Goal: Task Accomplishment & Management: Complete application form

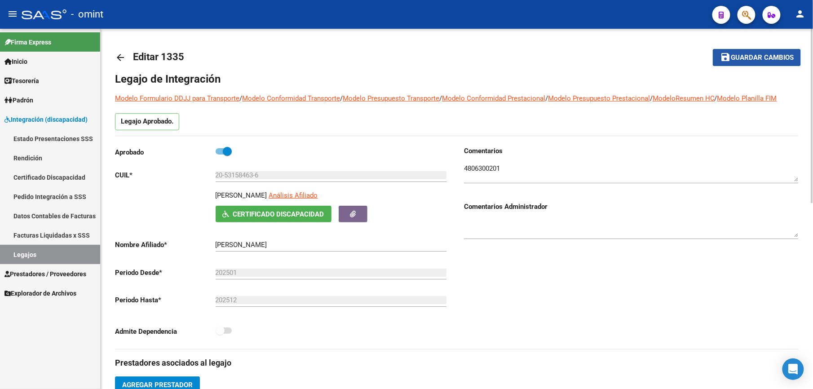
click at [773, 53] on button "save Guardar cambios" at bounding box center [756, 57] width 88 height 17
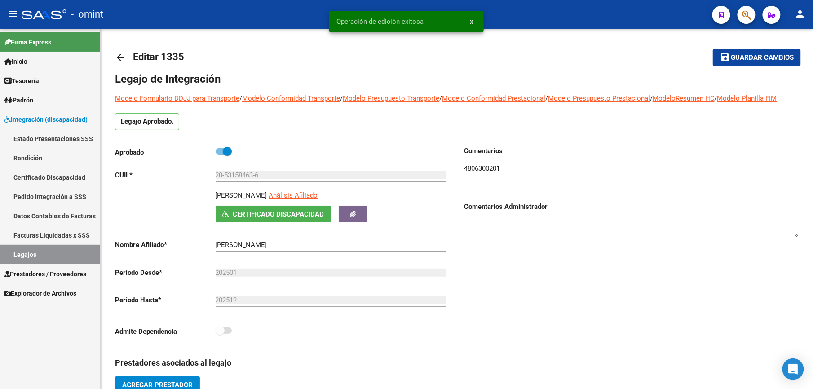
click at [25, 251] on link "Legajos" at bounding box center [50, 254] width 100 height 19
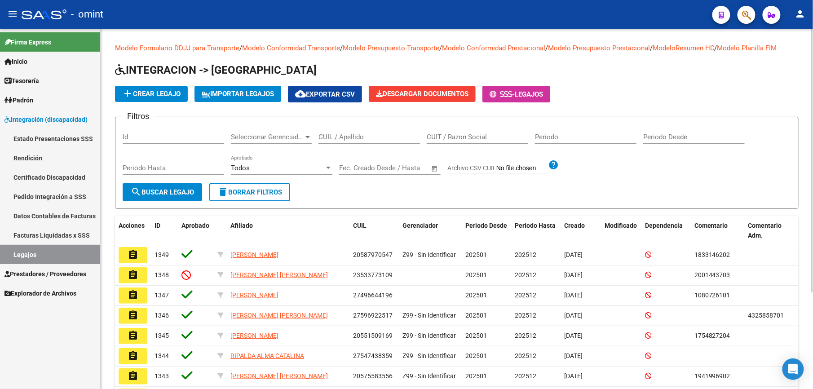
click at [352, 130] on div "CUIL / Apellido" at bounding box center [368, 133] width 101 height 19
click at [352, 137] on input "CUIL / Apellido" at bounding box center [368, 137] width 101 height 8
paste input "35538930/01"
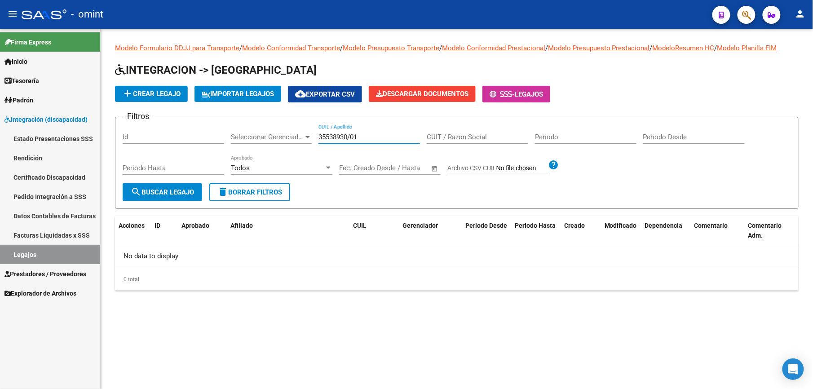
type input "35538930/01"
click at [169, 185] on button "search Buscar Legajo" at bounding box center [162, 192] width 79 height 18
drag, startPoint x: 356, startPoint y: 139, endPoint x: 311, endPoint y: 135, distance: 45.9
click at [311, 135] on div "Filtros Id Seleccionar Gerenciador Seleccionar Gerenciador 35538930/01 CUIL / A…" at bounding box center [457, 153] width 668 height 59
click at [27, 254] on link "Legajos" at bounding box center [50, 254] width 100 height 19
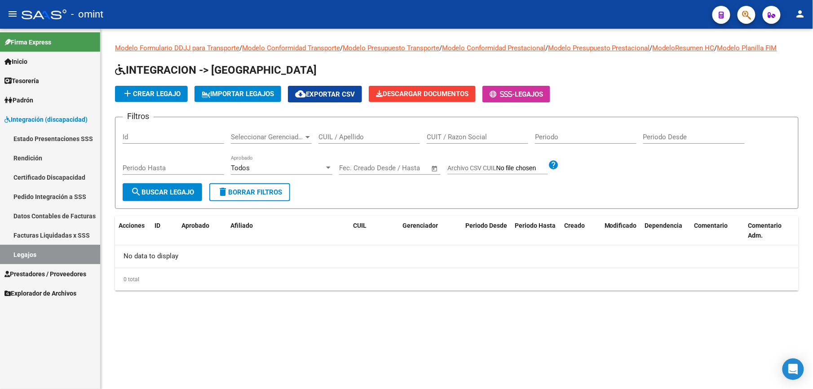
click at [347, 139] on input "CUIL / Apellido" at bounding box center [368, 137] width 101 height 8
paste input "27571546464"
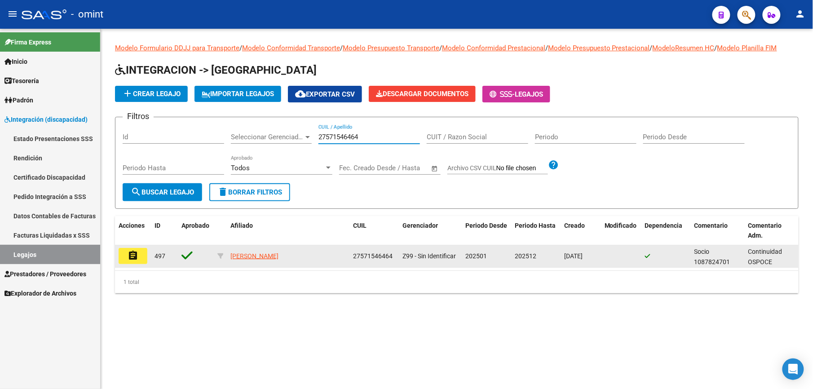
type input "27571546464"
click at [133, 255] on mat-icon "assignment" at bounding box center [133, 255] width 11 height 11
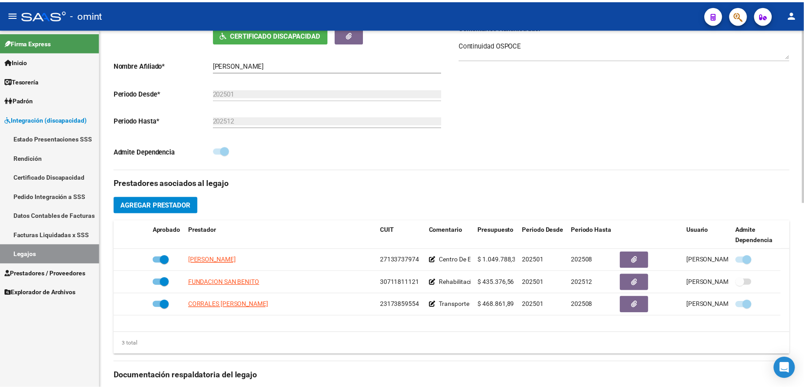
scroll to position [299, 0]
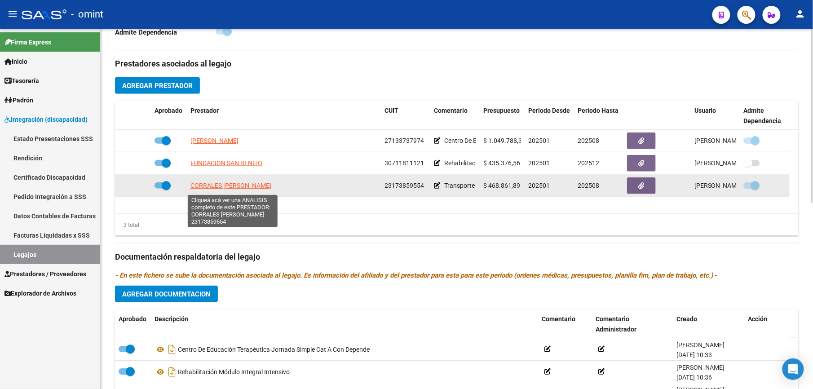
click at [243, 185] on span "CORRALES [PERSON_NAME]" at bounding box center [230, 185] width 81 height 7
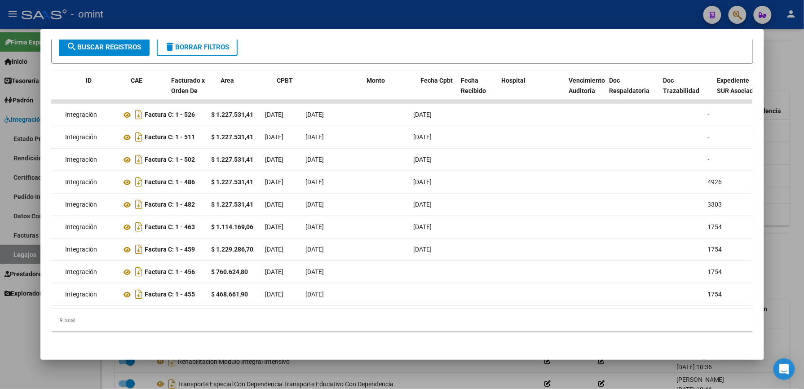
scroll to position [0, 0]
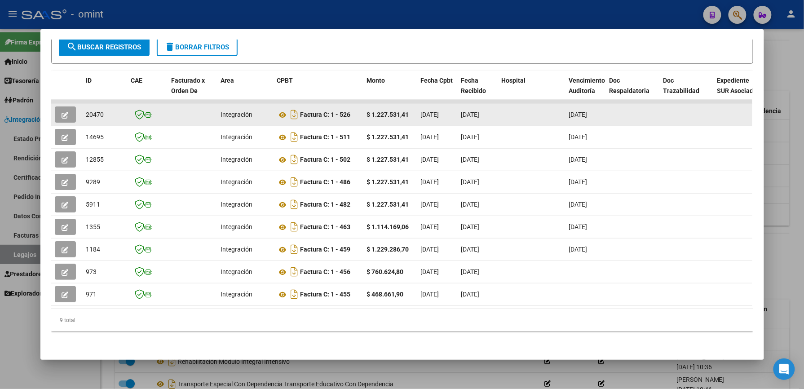
click at [57, 106] on button "button" at bounding box center [65, 114] width 21 height 16
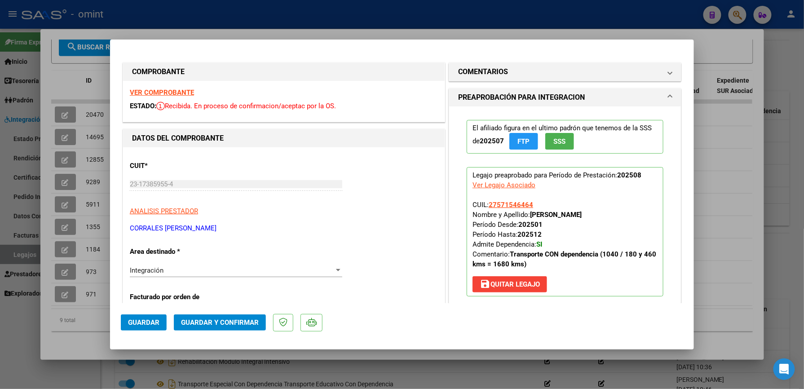
click at [163, 92] on strong "VER COMPROBANTE" at bounding box center [162, 92] width 64 height 8
click at [710, 158] on div at bounding box center [402, 194] width 804 height 389
type input "$ 0,00"
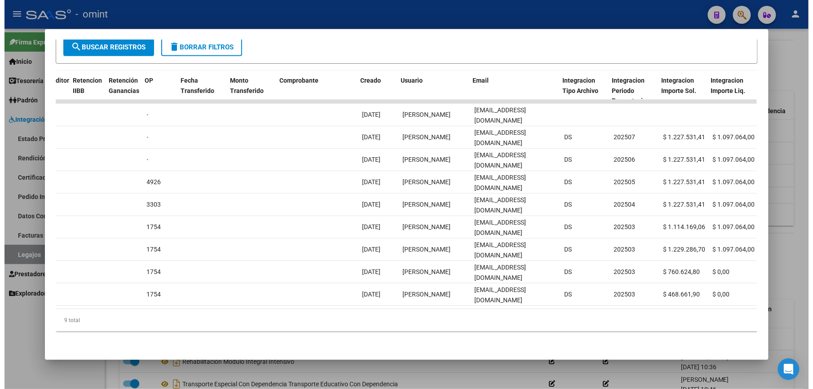
scroll to position [0, 823]
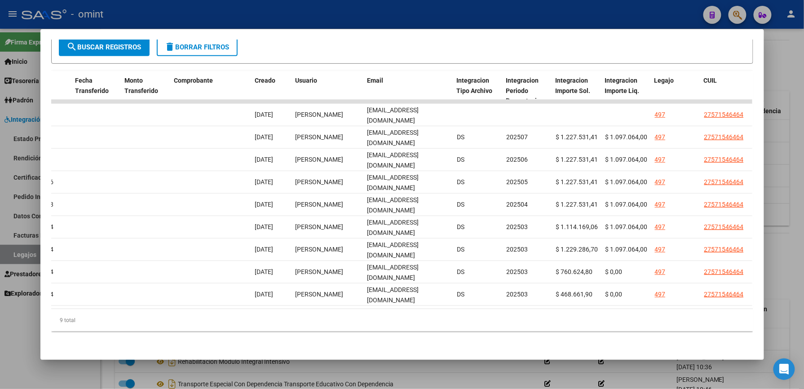
click at [786, 75] on div at bounding box center [402, 194] width 804 height 389
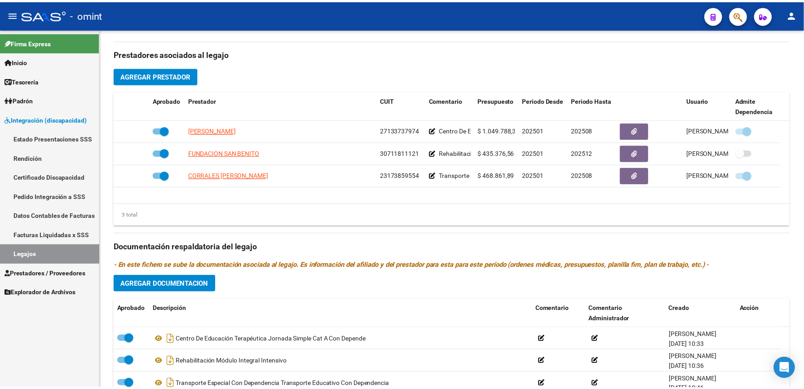
scroll to position [299, 0]
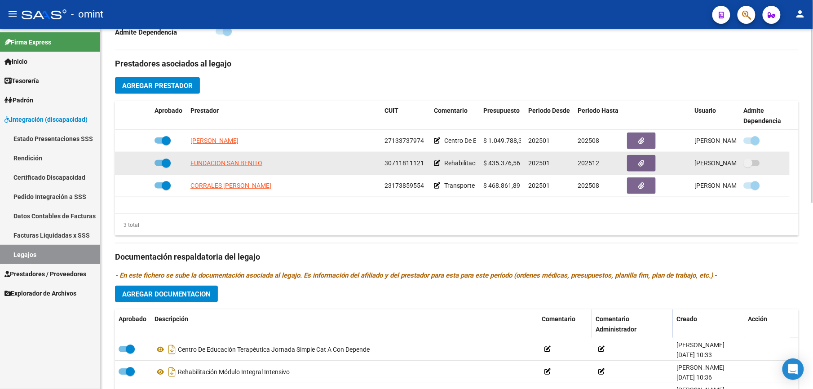
click at [236, 161] on span "FUNDACION SAN BENITO" at bounding box center [226, 162] width 72 height 7
type textarea "30711811121"
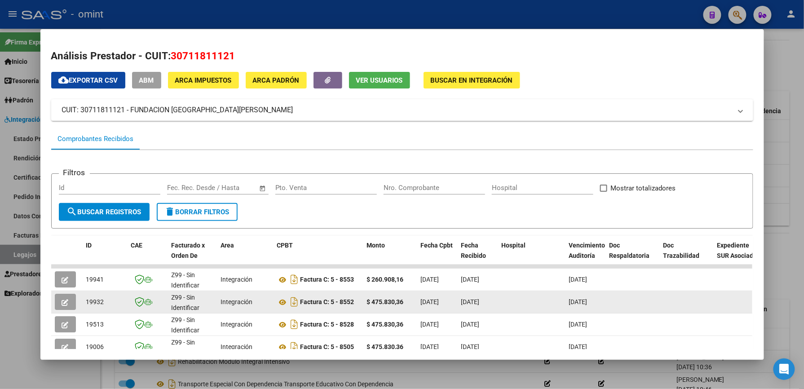
scroll to position [180, 0]
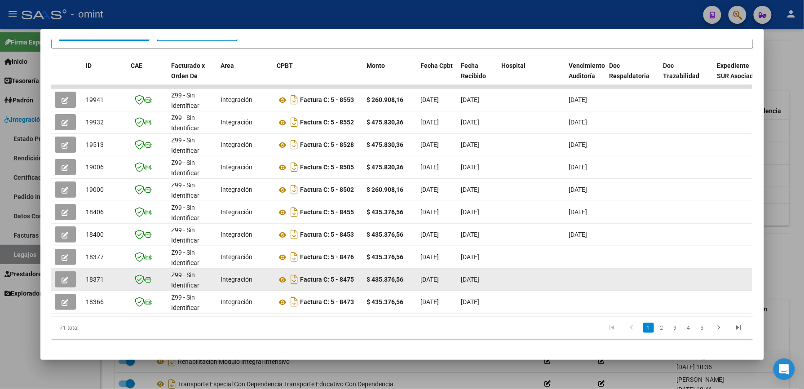
click at [577, 273] on datatable-body-cell at bounding box center [585, 279] width 40 height 22
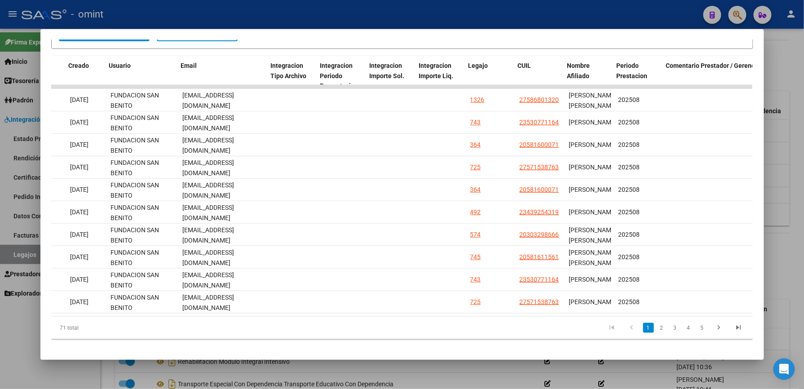
scroll to position [0, 1010]
click at [656, 333] on link "2" at bounding box center [661, 328] width 11 height 10
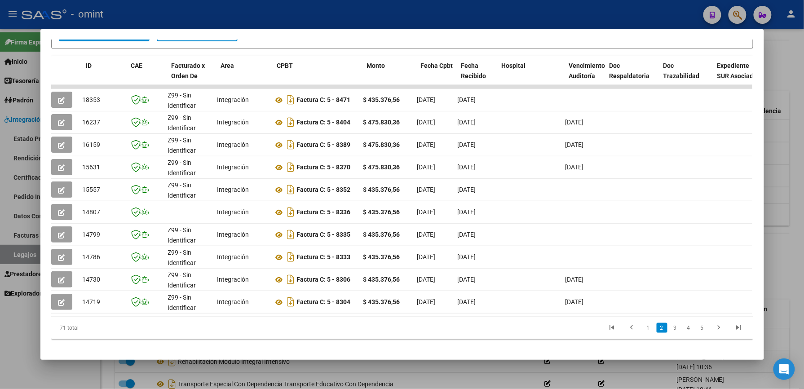
scroll to position [0, 0]
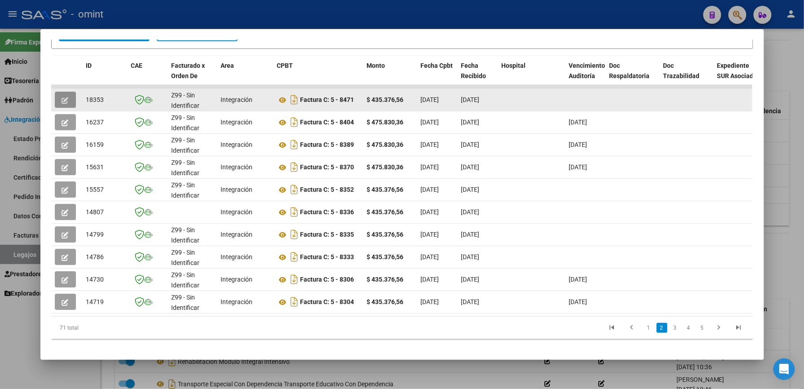
click at [62, 97] on icon "button" at bounding box center [65, 100] width 7 height 7
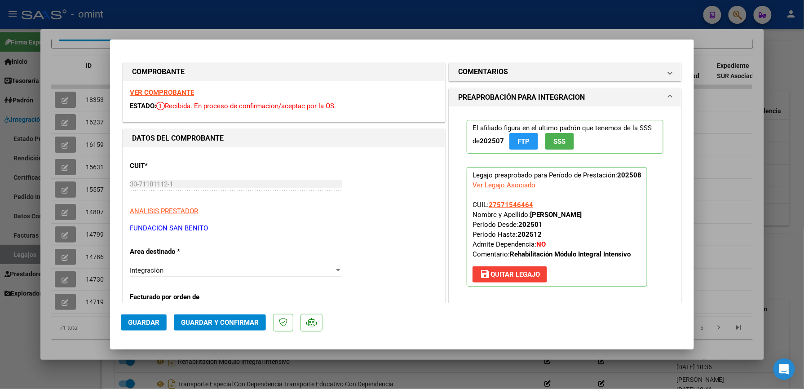
click at [787, 145] on div at bounding box center [402, 194] width 804 height 389
type input "$ 0,00"
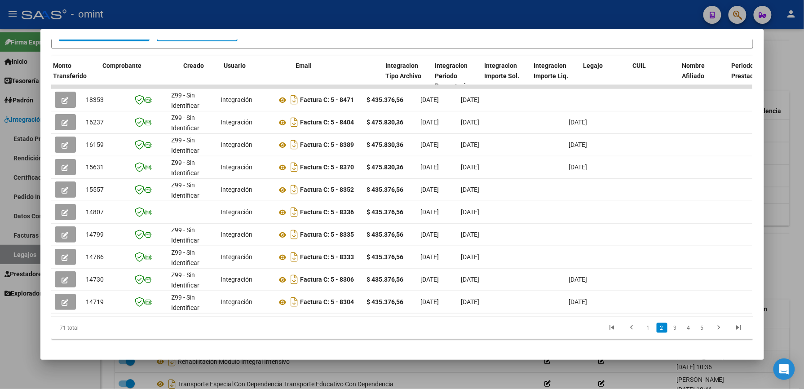
scroll to position [0, 1238]
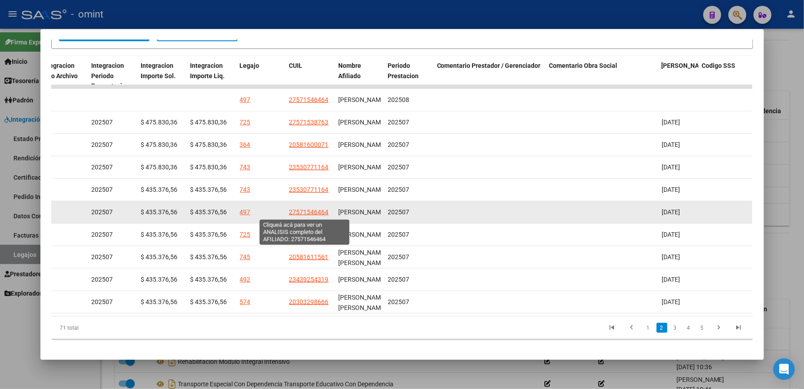
click at [317, 213] on span "27571546464" at bounding box center [309, 211] width 40 height 7
type textarea "27571546464"
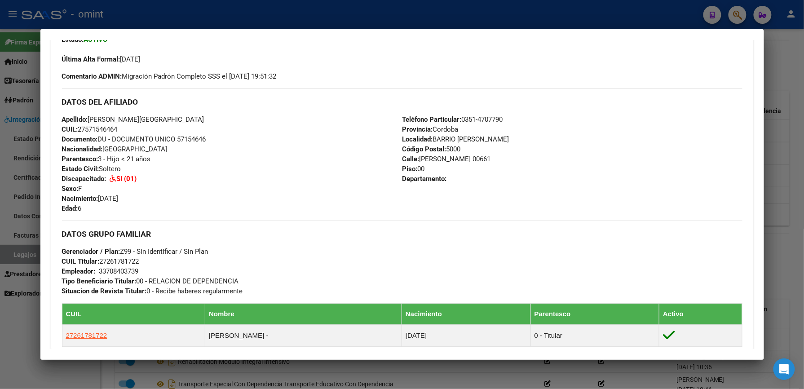
scroll to position [401, 0]
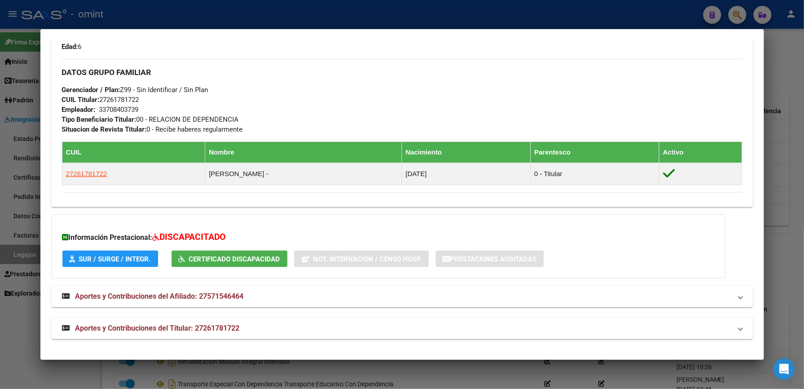
click at [796, 184] on div at bounding box center [402, 194] width 804 height 389
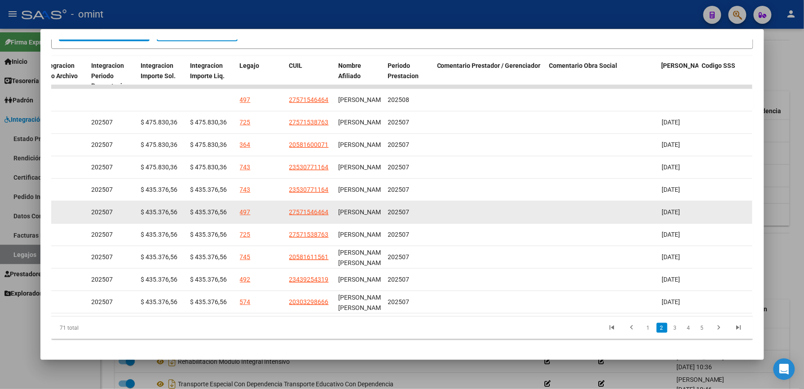
click at [366, 212] on div "[PERSON_NAME]" at bounding box center [360, 212] width 42 height 10
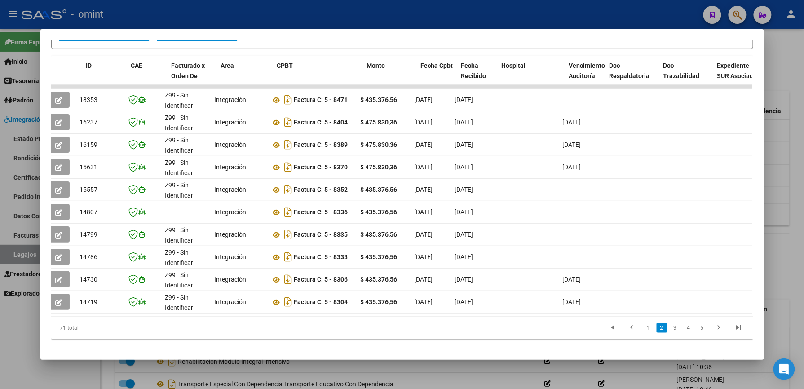
scroll to position [0, 0]
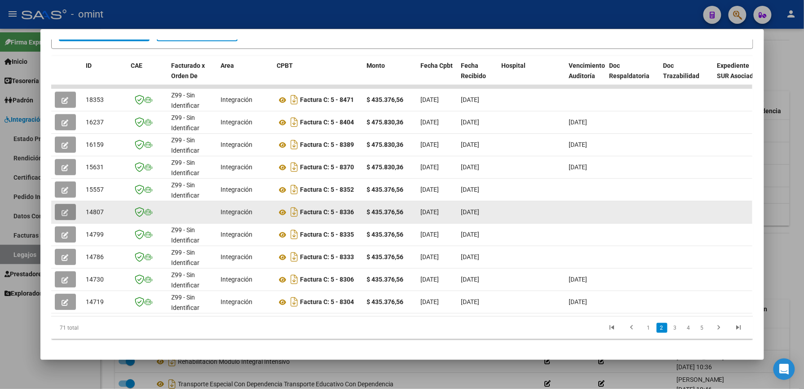
click at [56, 212] on button "button" at bounding box center [65, 212] width 21 height 16
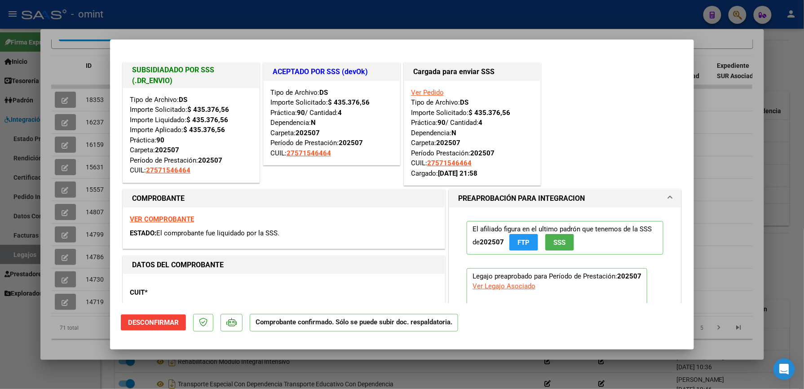
click at [789, 62] on div at bounding box center [402, 194] width 804 height 389
type input "$ 0,00"
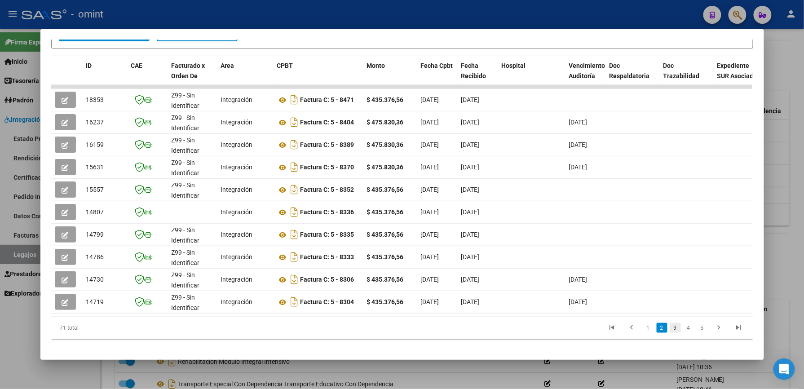
click at [670, 333] on link "3" at bounding box center [675, 328] width 11 height 10
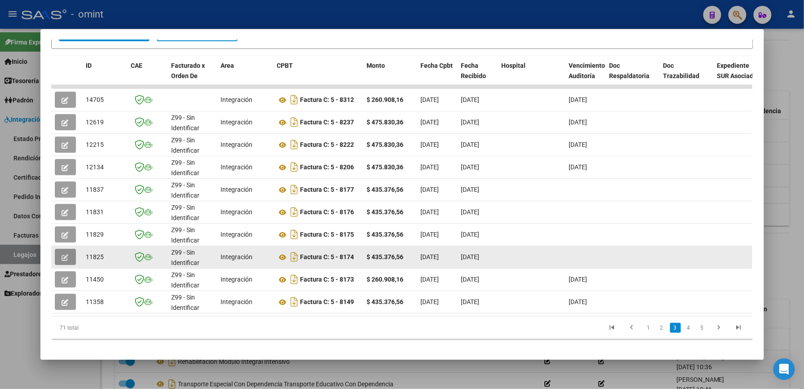
click at [62, 259] on icon "button" at bounding box center [65, 257] width 7 height 7
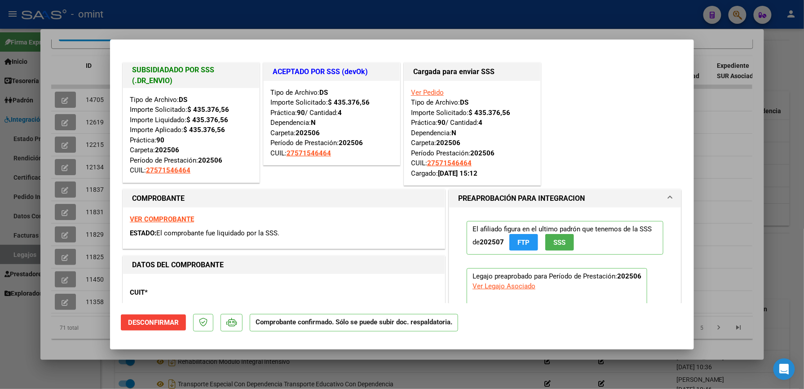
click at [709, 212] on div at bounding box center [402, 194] width 804 height 389
type input "$ 0,00"
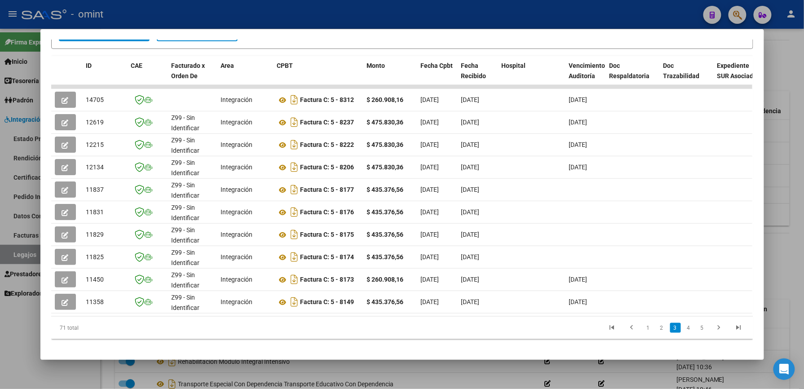
click at [785, 182] on div at bounding box center [402, 194] width 804 height 389
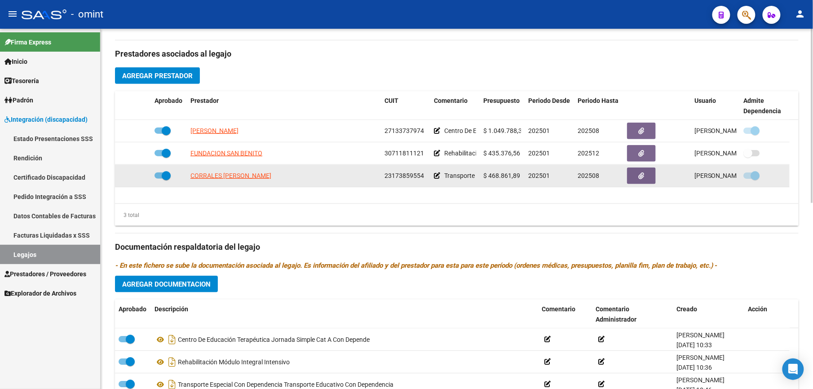
scroll to position [299, 0]
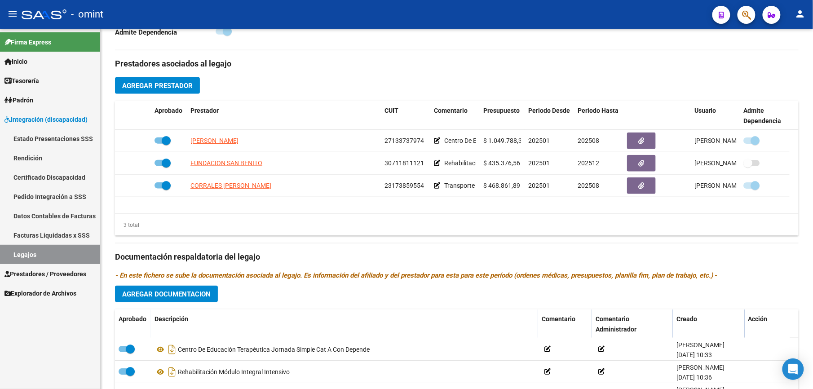
click at [23, 255] on link "Legajos" at bounding box center [50, 254] width 100 height 19
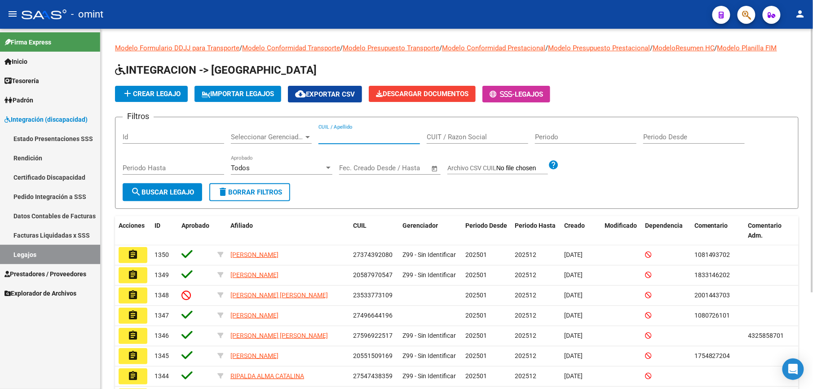
click at [340, 135] on input "CUIL / Apellido" at bounding box center [368, 137] width 101 height 8
paste input "20537329387"
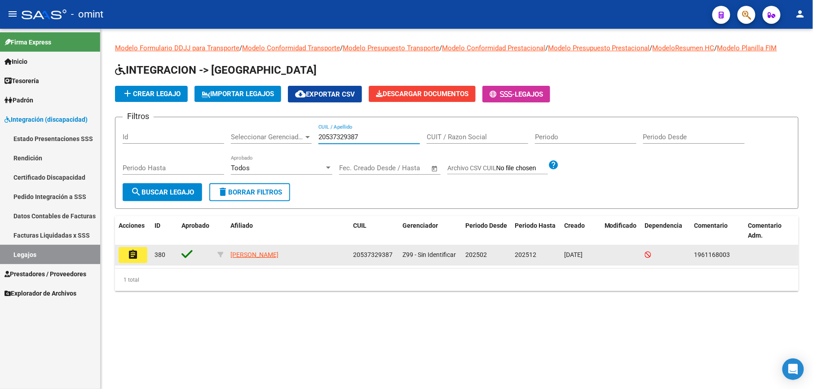
type input "20537329387"
click at [135, 251] on mat-icon "assignment" at bounding box center [133, 254] width 11 height 11
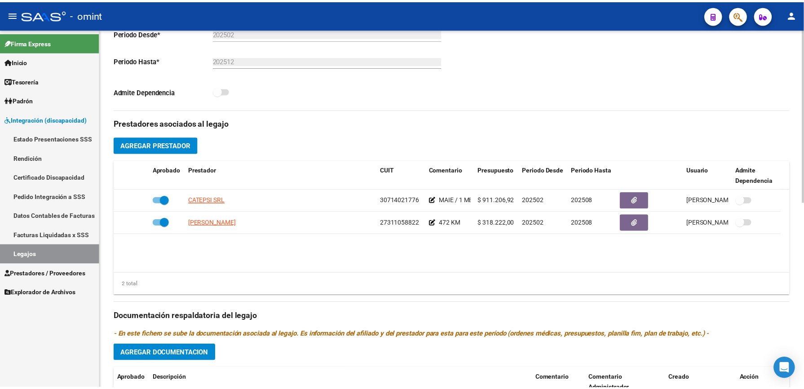
scroll to position [299, 0]
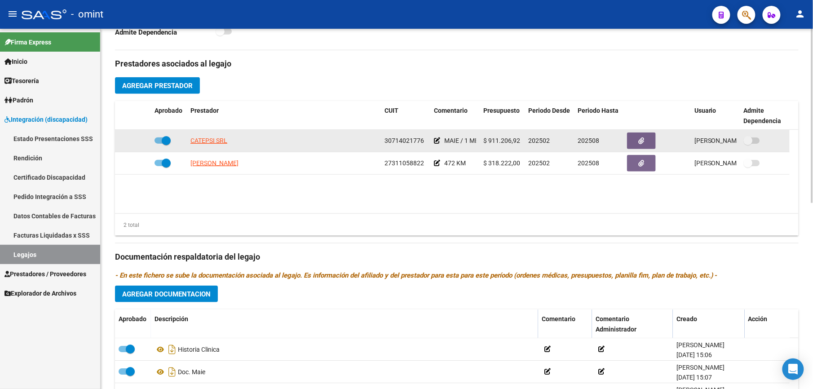
click at [156, 137] on label at bounding box center [162, 140] width 16 height 11
click at [158, 144] on input "checkbox" at bounding box center [158, 144] width 0 height 0
checkbox input "false"
click at [134, 139] on div at bounding box center [133, 141] width 29 height 10
click at [137, 142] on icon at bounding box center [138, 140] width 6 height 6
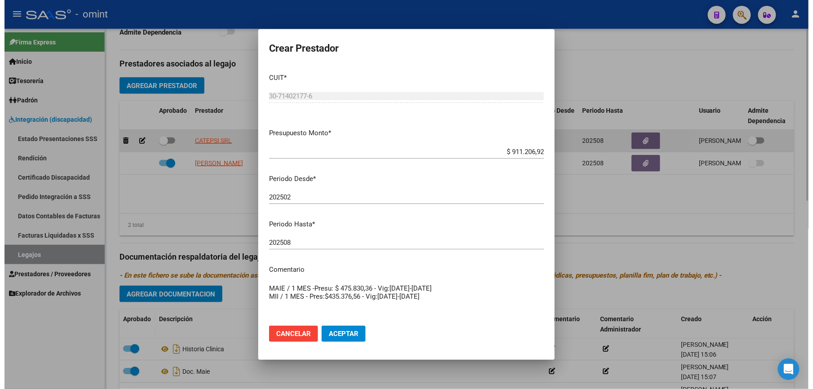
scroll to position [309, 0]
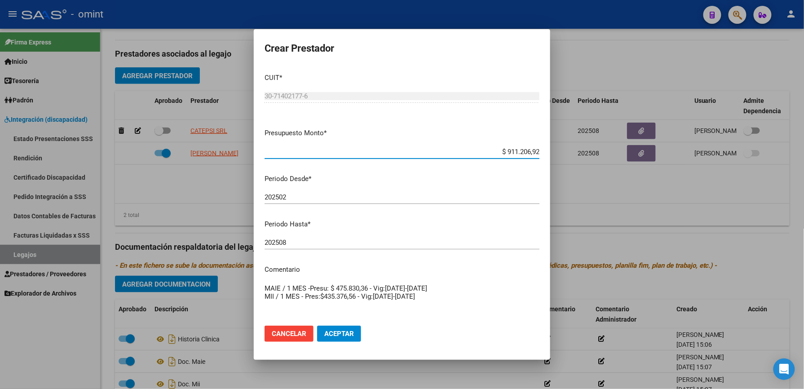
click at [288, 243] on input "202508" at bounding box center [401, 242] width 275 height 8
type input "202512"
click at [460, 293] on textarea "MAIE / 1 MES -Presu: $ 475.830,36 - Vig:[DATE]-[DATE] MII / 1 MES - Pres:$435.3…" at bounding box center [401, 304] width 275 height 42
paste textarea "35547004/02"
type textarea "MAIE / 1 MES -Presu: $ 475.830,36 - Vig:[DATE]-[DATE] MII / 1 MES - Pres:$435.3…"
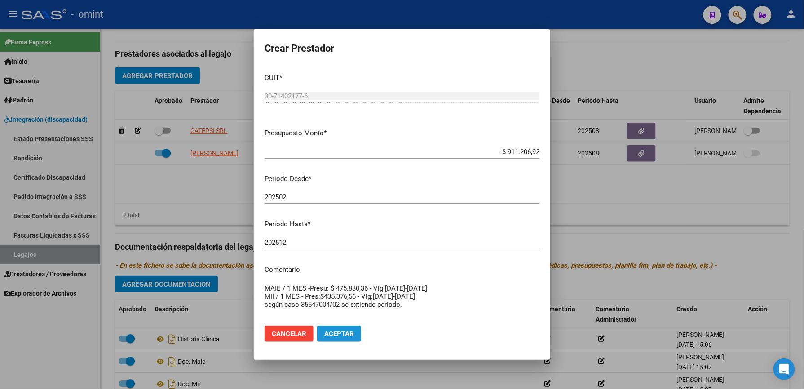
click at [336, 332] on span "Aceptar" at bounding box center [339, 334] width 30 height 8
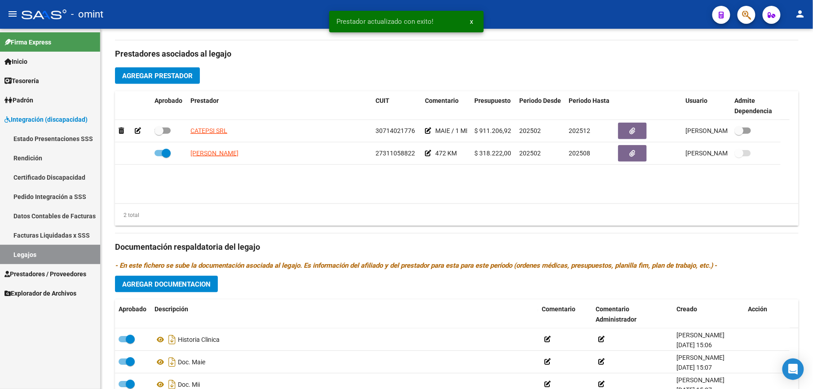
scroll to position [299, 0]
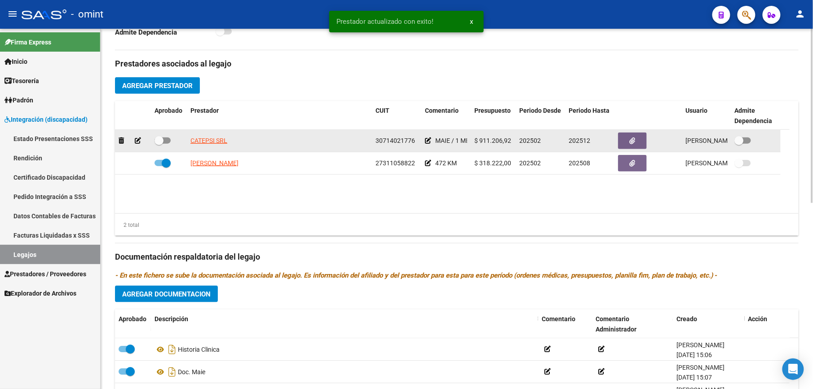
click at [170, 140] on span at bounding box center [162, 140] width 16 height 6
click at [159, 144] on input "checkbox" at bounding box center [158, 144] width 0 height 0
checkbox input "true"
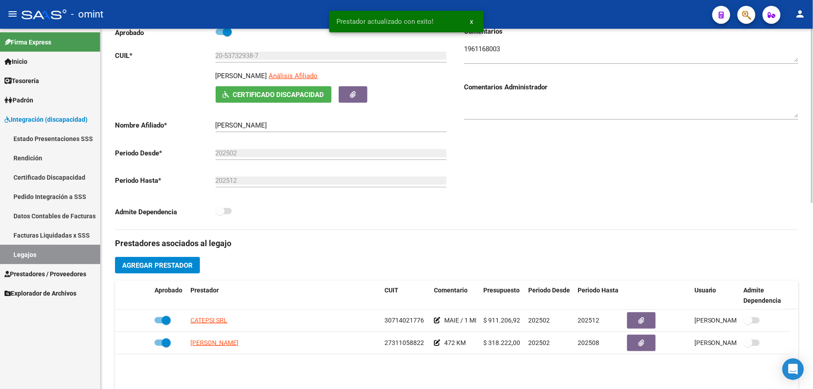
scroll to position [0, 0]
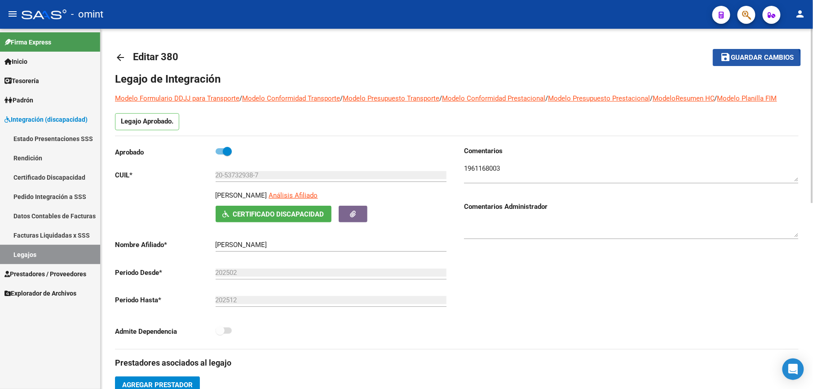
click at [753, 62] on span "Guardar cambios" at bounding box center [761, 58] width 63 height 8
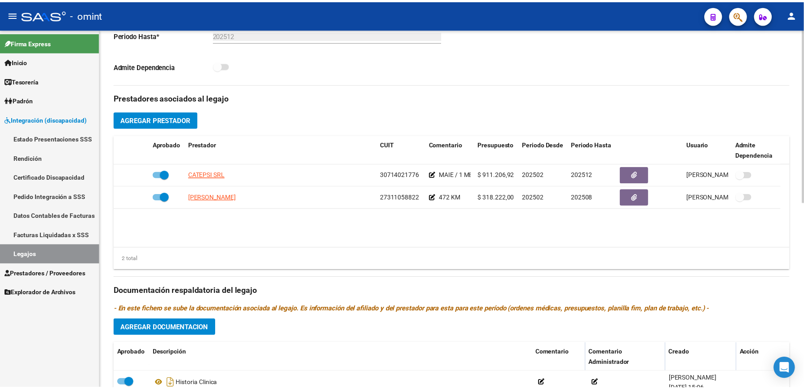
scroll to position [385, 0]
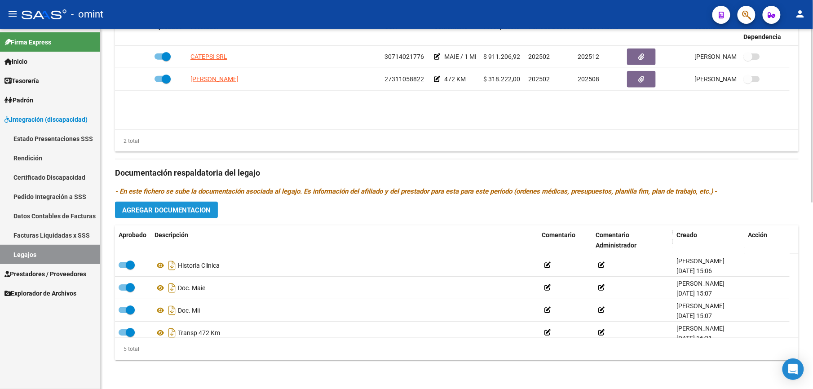
click at [175, 212] on span "Agregar Documentacion" at bounding box center [166, 210] width 88 height 8
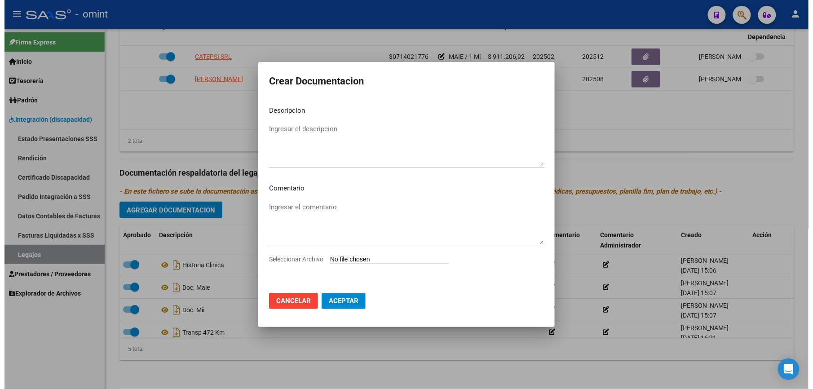
scroll to position [394, 0]
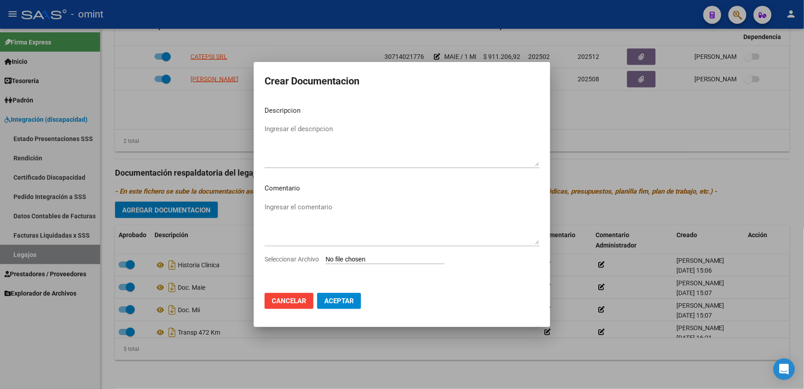
click at [383, 258] on input "Seleccionar Archivo" at bounding box center [384, 259] width 119 height 9
click at [390, 255] on input "Seleccionar Archivo" at bounding box center [384, 259] width 119 height 9
type input "C:\fakepath\informe semestral MII.pdf"
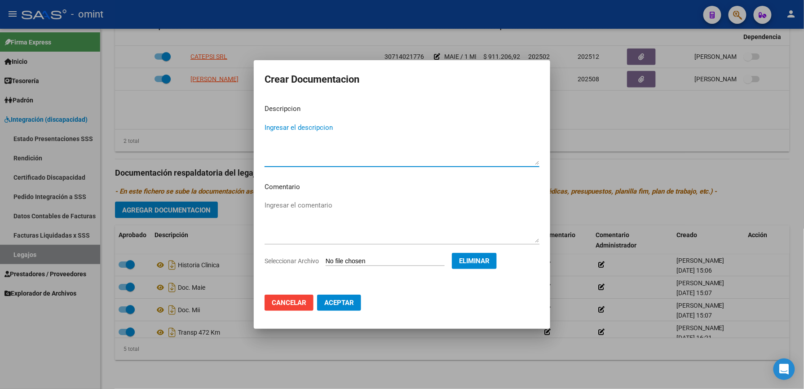
click at [289, 127] on textarea "Ingresar el descripcion" at bounding box center [401, 144] width 275 height 42
type textarea "i"
type textarea "Informe semestral MII"
click at [341, 299] on span "Aceptar" at bounding box center [339, 303] width 30 height 8
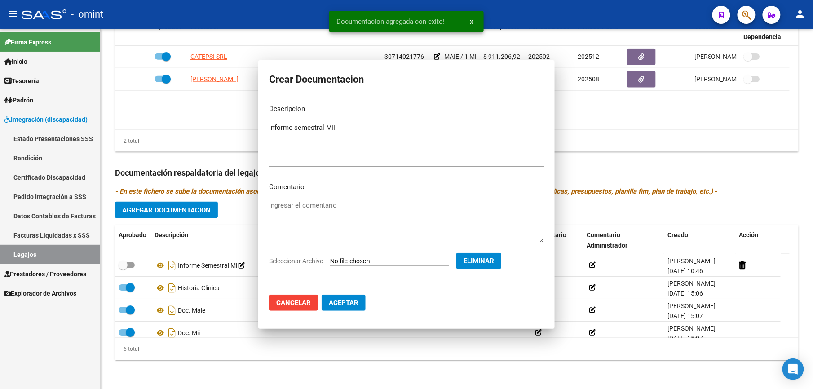
scroll to position [384, 0]
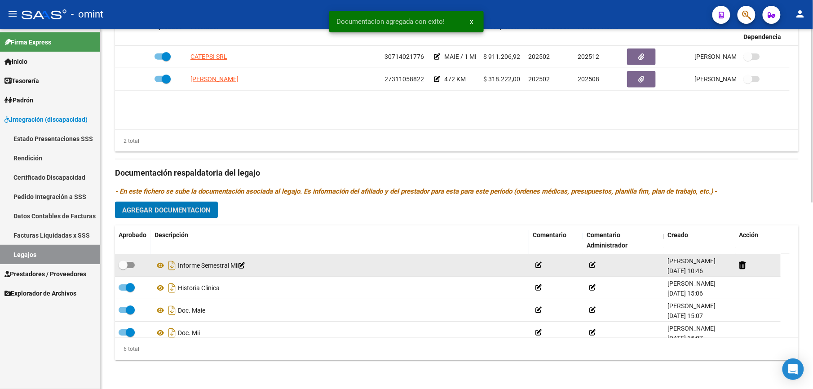
click at [133, 264] on span at bounding box center [127, 265] width 16 height 6
click at [123, 268] on input "checkbox" at bounding box center [123, 268] width 0 height 0
checkbox input "true"
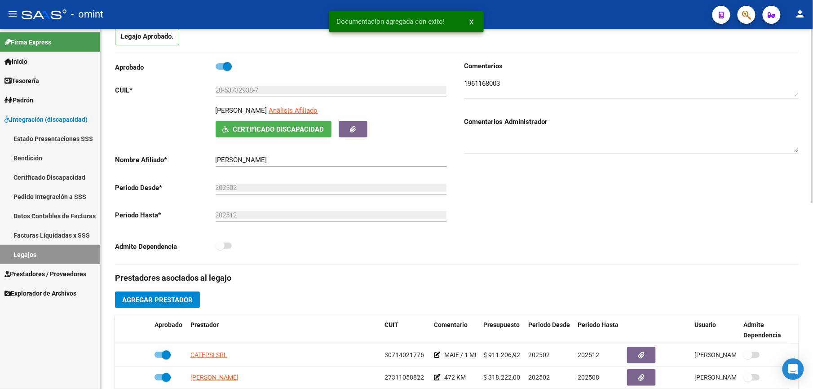
scroll to position [0, 0]
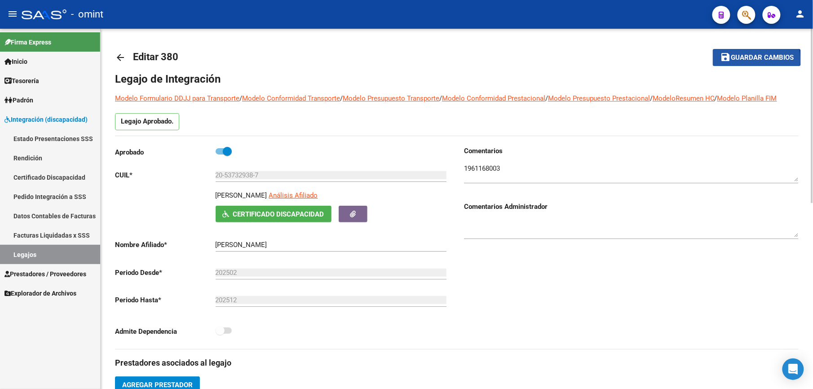
click at [757, 60] on span "Guardar cambios" at bounding box center [761, 58] width 63 height 8
click at [746, 55] on span "Guardar cambios" at bounding box center [761, 58] width 63 height 8
click at [765, 54] on span "Guardar cambios" at bounding box center [761, 58] width 63 height 8
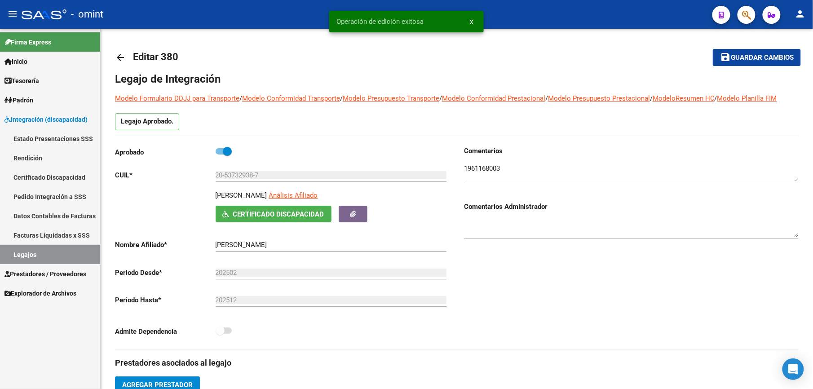
click at [36, 255] on link "Legajos" at bounding box center [50, 254] width 100 height 19
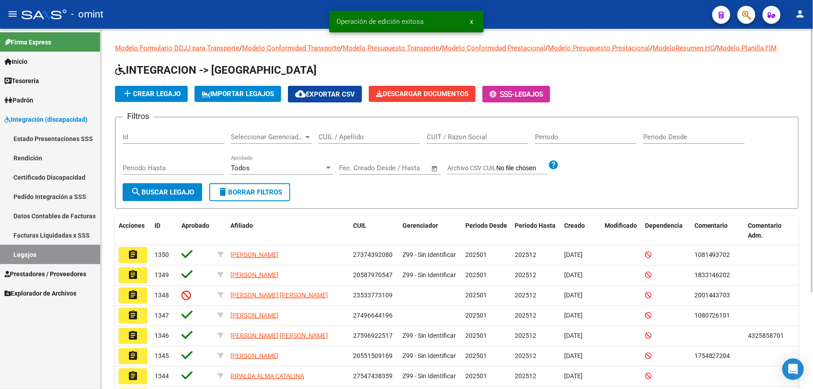
click at [367, 131] on div "CUIL / Apellido" at bounding box center [368, 133] width 101 height 19
click at [370, 134] on input "CUIL / Apellido" at bounding box center [368, 137] width 101 height 8
paste input "27571546464"
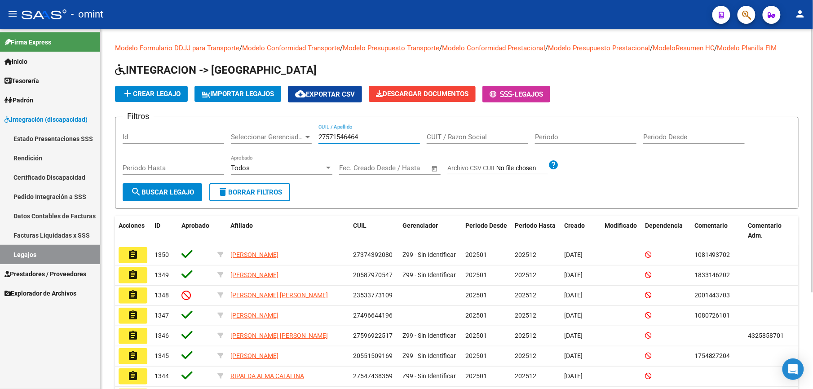
type input "27571546464"
click at [172, 189] on span "search Buscar Legajo" at bounding box center [162, 192] width 63 height 8
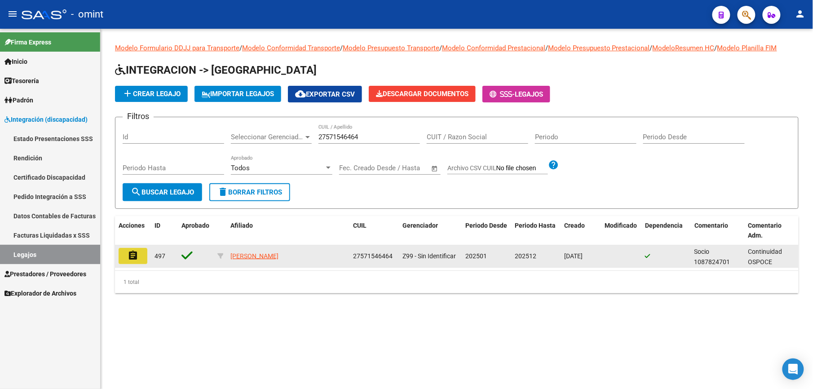
click at [133, 251] on mat-icon "assignment" at bounding box center [133, 255] width 11 height 11
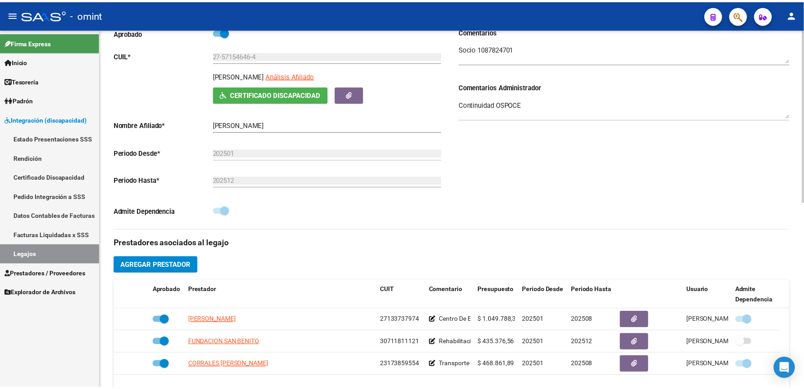
scroll to position [239, 0]
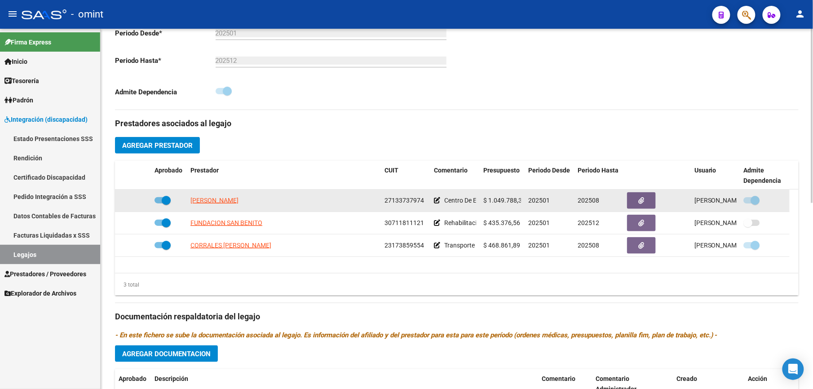
click at [154, 202] on datatable-body-cell at bounding box center [169, 200] width 36 height 22
click at [157, 202] on span at bounding box center [162, 200] width 16 height 6
click at [158, 203] on input "checkbox" at bounding box center [158, 203] width 0 height 0
checkbox input "false"
click at [141, 203] on icon at bounding box center [138, 200] width 6 height 6
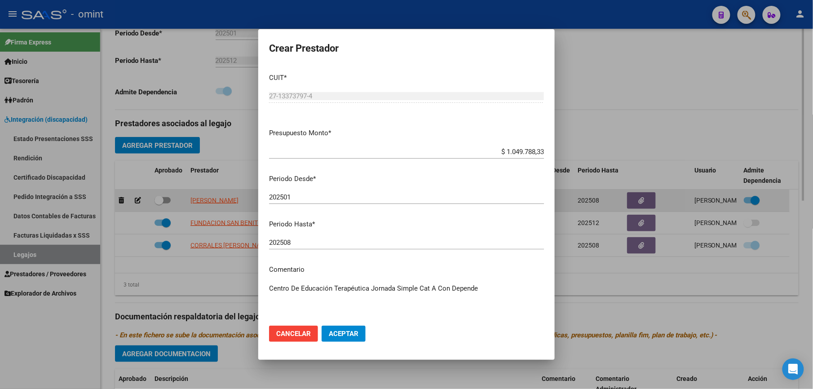
scroll to position [250, 0]
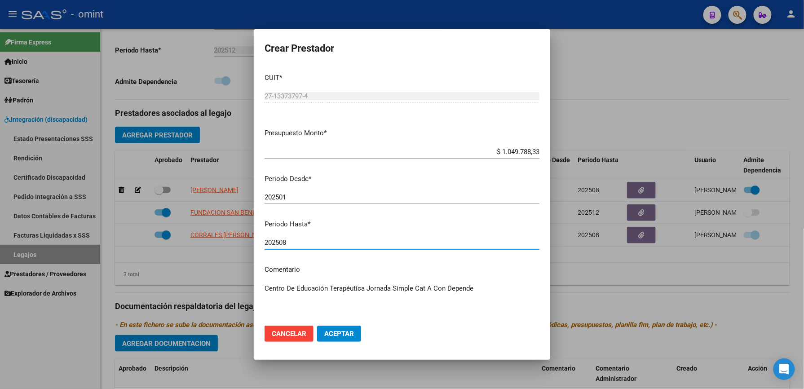
click at [286, 242] on input "202508" at bounding box center [401, 242] width 275 height 8
type input "202512"
click at [478, 284] on textarea "Centro De Educación Terapéutica Jornada Simple Cat A Con Depende" at bounding box center [401, 304] width 275 height 42
click at [312, 295] on textarea "Centro De Educación Terapéutica Jornada Simple Cat A Con Depende según caso" at bounding box center [401, 304] width 275 height 42
paste textarea "35741713/01"
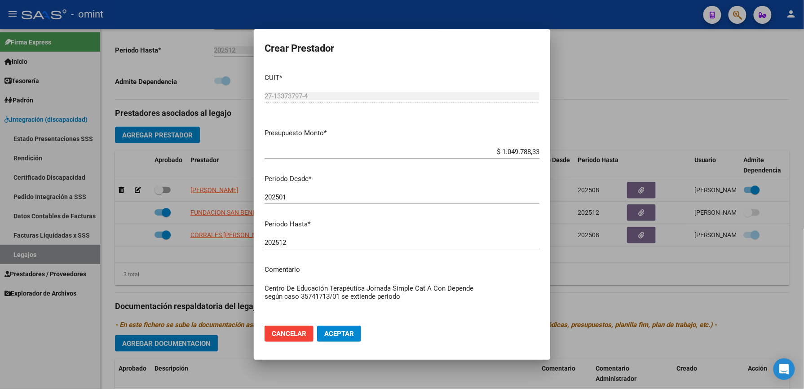
type textarea "Centro De Educación Terapéutica Jornada Simple Cat A Con Depende según caso 357…"
click at [339, 340] on button "Aceptar" at bounding box center [339, 333] width 44 height 16
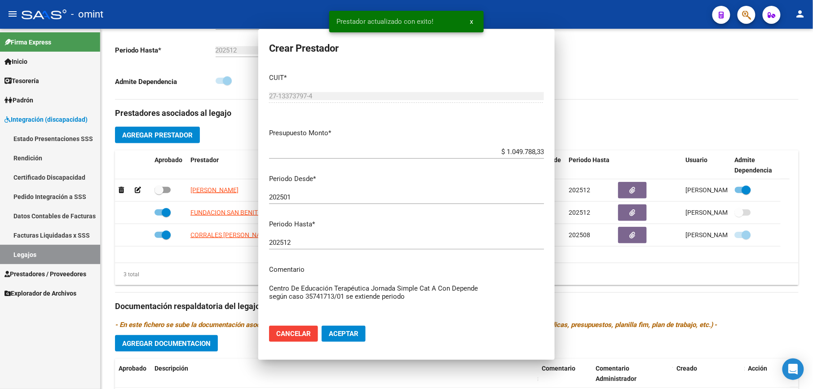
scroll to position [239, 0]
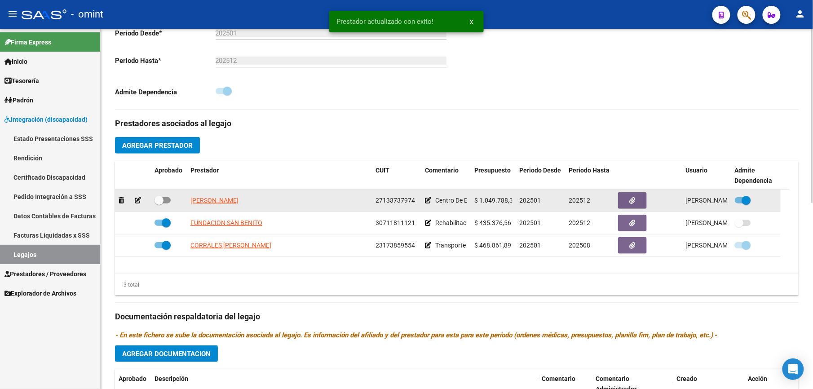
click at [164, 203] on span at bounding box center [162, 200] width 16 height 6
click at [159, 203] on input "checkbox" at bounding box center [158, 203] width 0 height 0
checkbox input "true"
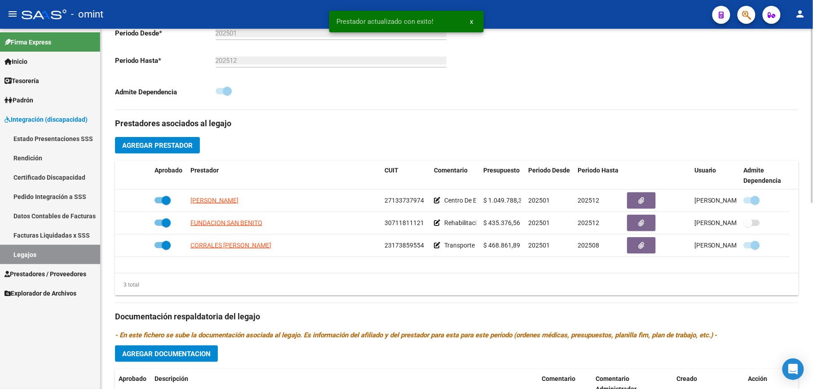
scroll to position [0, 0]
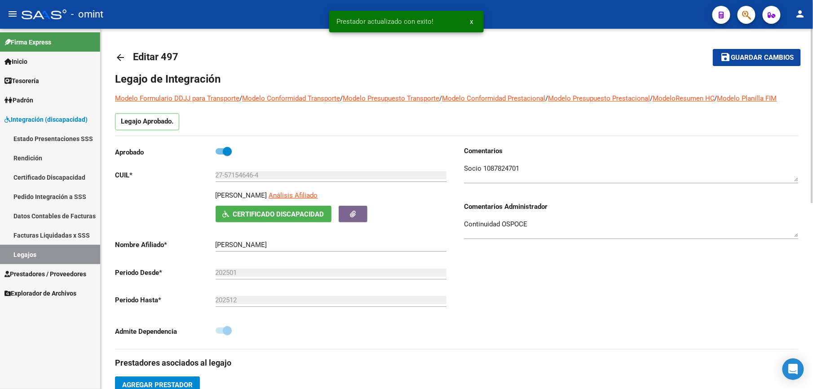
click at [756, 54] on span "Guardar cambios" at bounding box center [761, 58] width 63 height 8
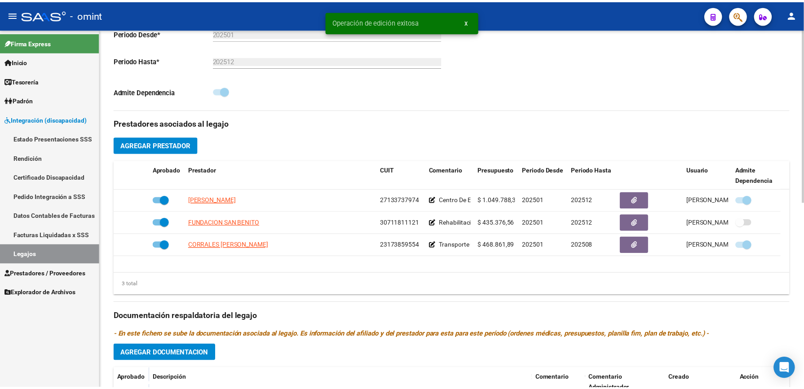
scroll to position [385, 0]
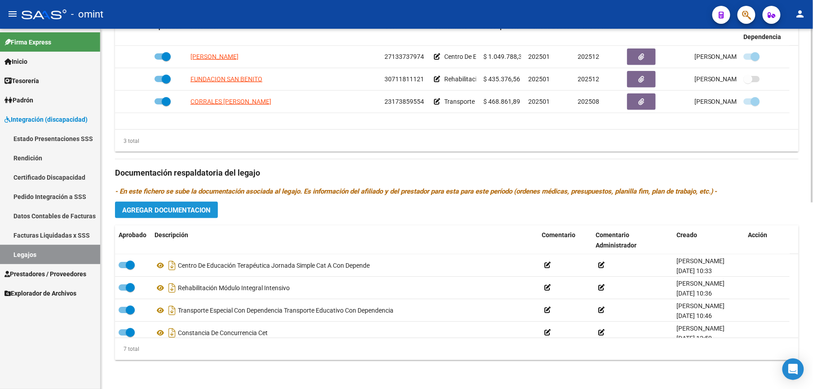
click at [167, 209] on span "Agregar Documentacion" at bounding box center [166, 210] width 88 height 8
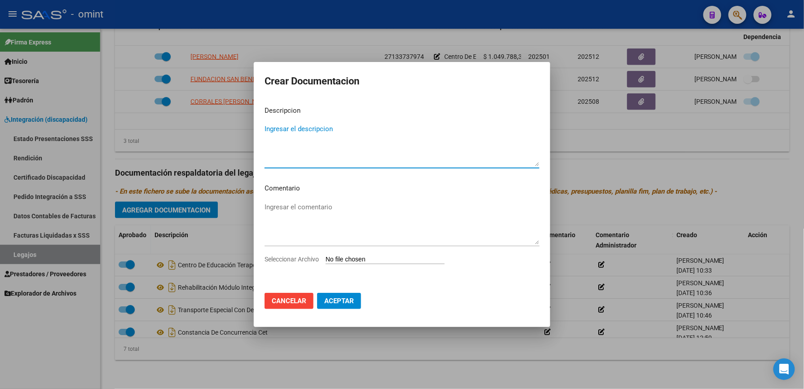
click at [383, 258] on input "Seleccionar Archivo" at bounding box center [384, 259] width 119 height 9
type input "C:\fakepath\INFORME SEMESTRAL 2025 [PERSON_NAME].pdf"
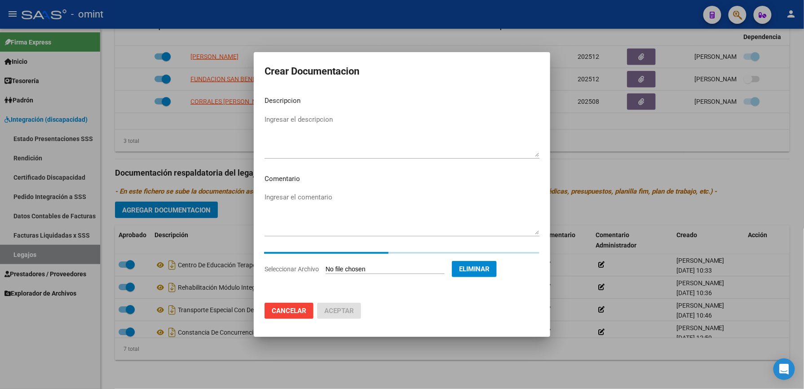
click at [304, 157] on textarea "Ingresar el descripcion" at bounding box center [401, 135] width 275 height 42
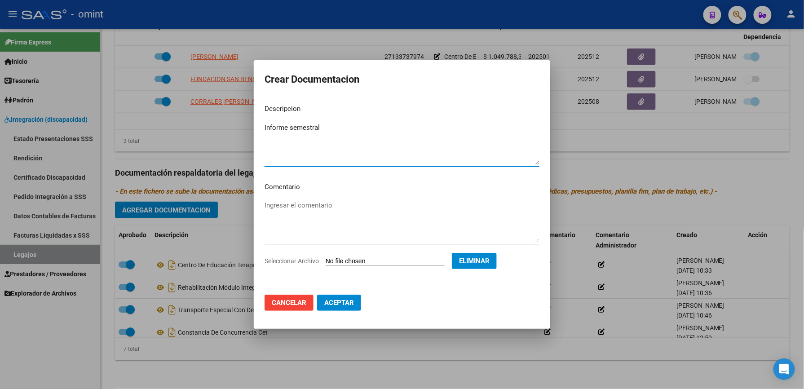
paste textarea "Centro de Educación Terapéutica Jornada Simple Cat A con Depende"
type textarea "Informe semestral Centro de Educación Terapéutica Jornada Simple Cat A con Depe…"
click at [335, 300] on span "Aceptar" at bounding box center [339, 303] width 30 height 8
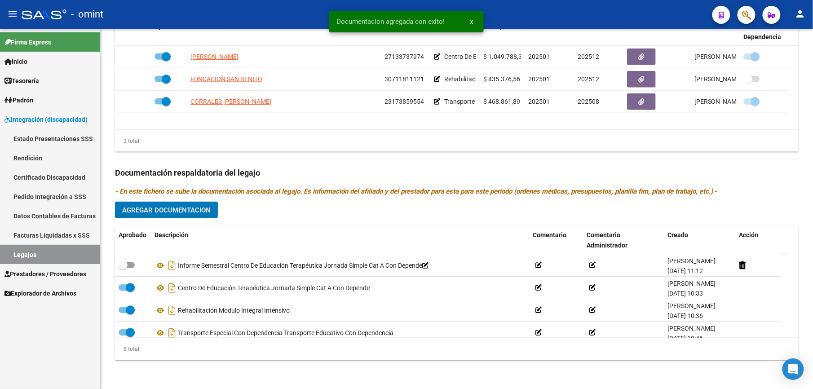
scroll to position [384, 0]
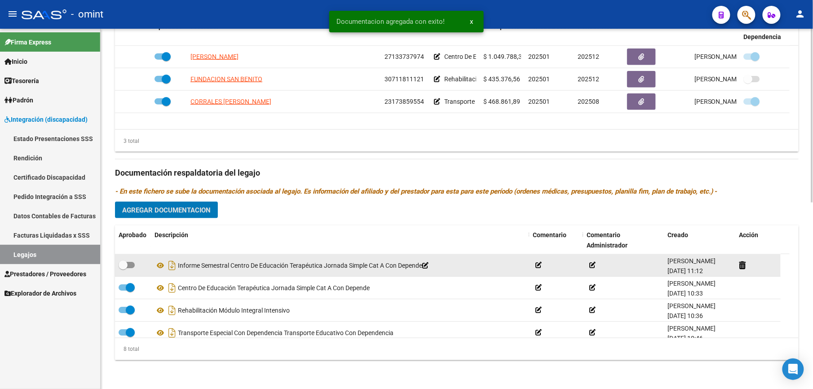
click at [129, 267] on span at bounding box center [127, 265] width 16 height 6
click at [123, 268] on input "checkbox" at bounding box center [123, 268] width 0 height 0
checkbox input "true"
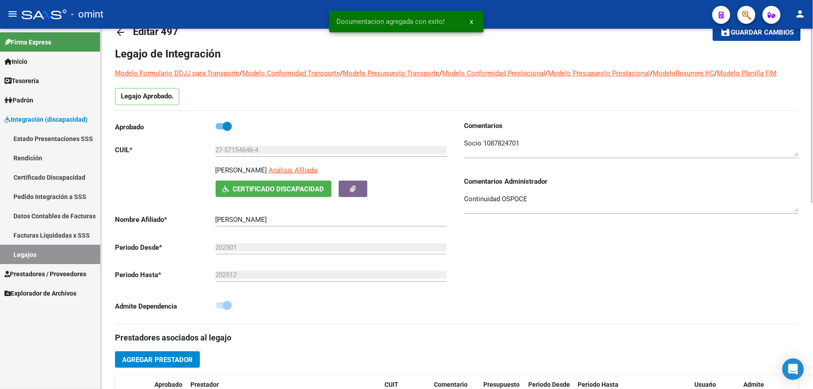
scroll to position [0, 0]
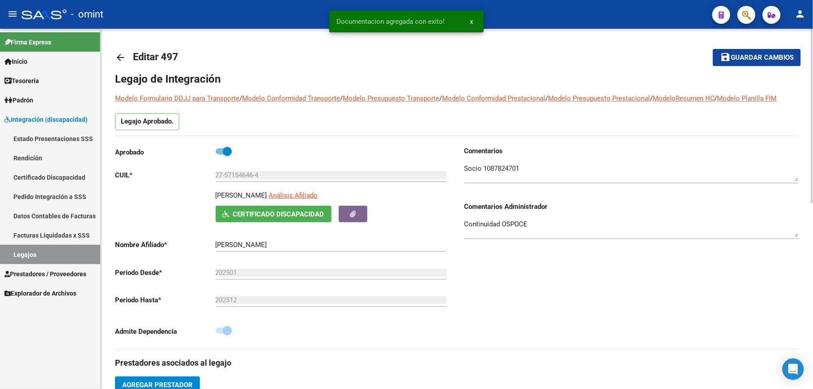
click at [762, 58] on span "Guardar cambios" at bounding box center [761, 58] width 63 height 8
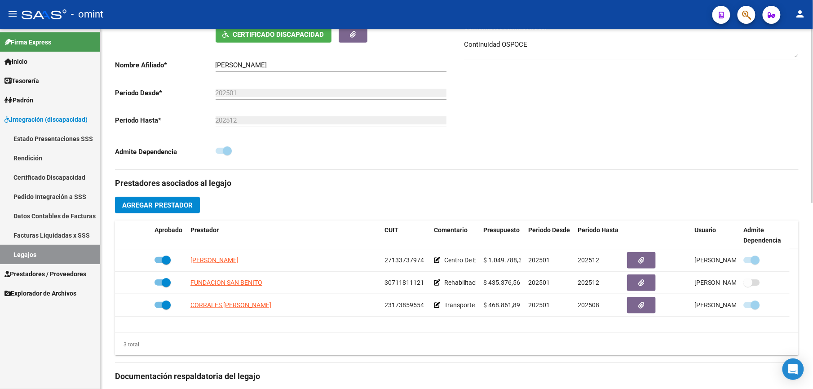
scroll to position [239, 0]
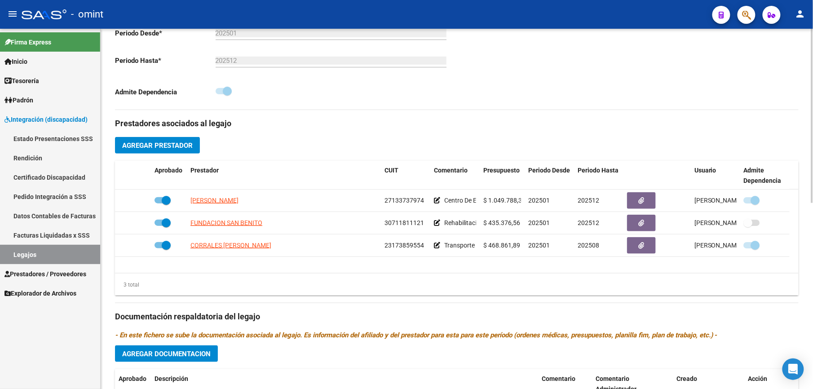
click at [620, 93] on div "Comentarios Comentarios Administrador Continuidad OSPOCE" at bounding box center [628, 8] width 342 height 203
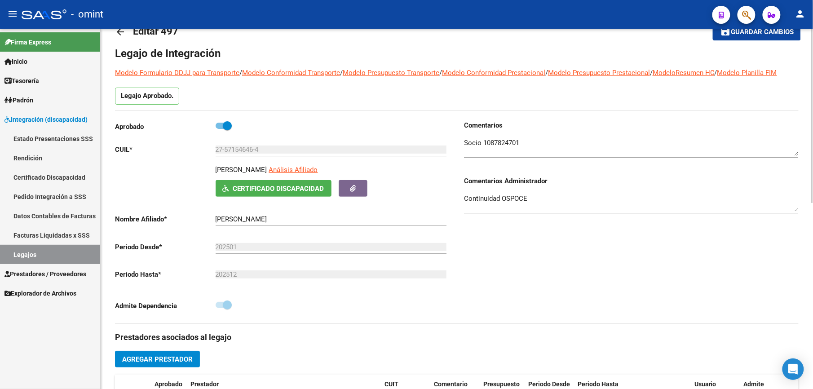
scroll to position [0, 0]
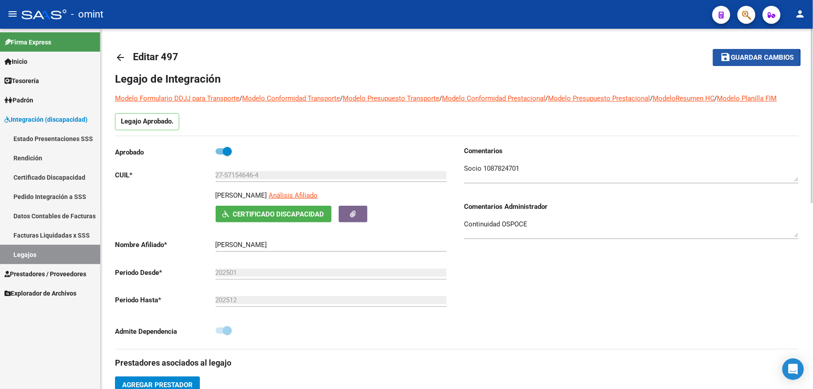
click at [751, 58] on span "Guardar cambios" at bounding box center [761, 58] width 63 height 8
